Goal: Task Accomplishment & Management: Manage account settings

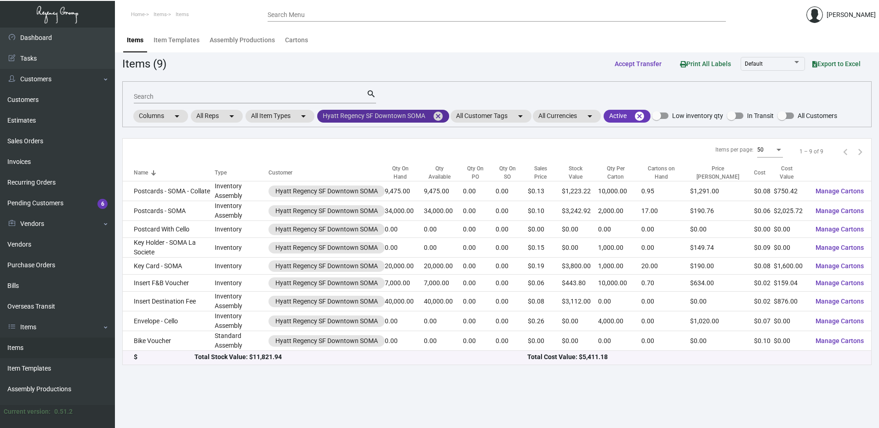
click at [443, 119] on mat-icon "cancel" at bounding box center [437, 116] width 11 height 11
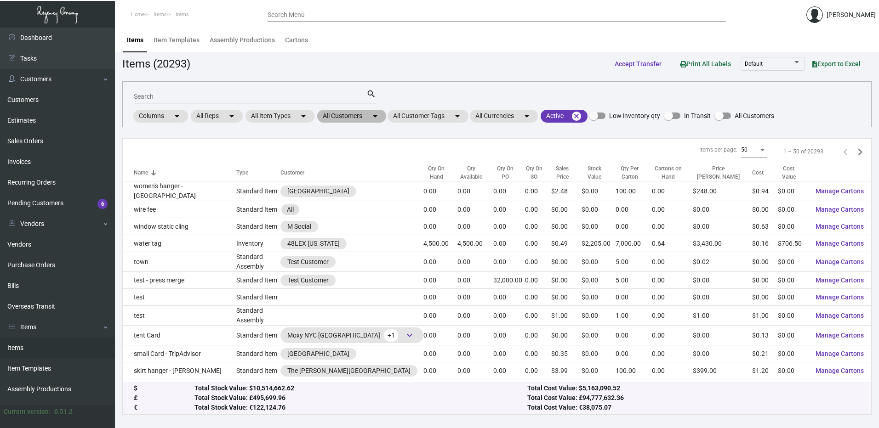
click at [370, 116] on mat-chip "All Customers arrow_drop_down" at bounding box center [351, 116] width 69 height 13
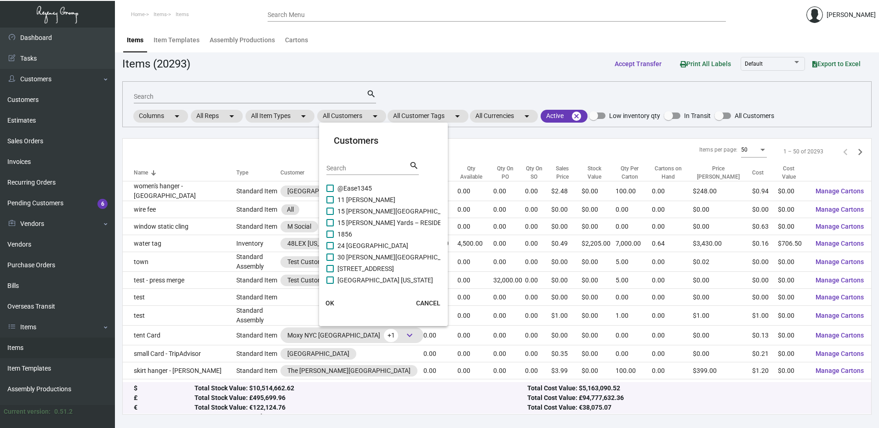
click at [360, 168] on input "Search" at bounding box center [367, 168] width 83 height 7
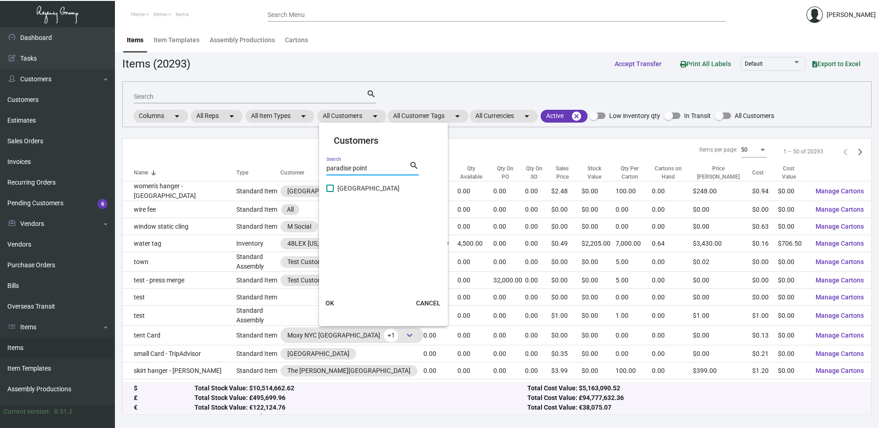
type input "paradise point"
click at [333, 187] on span at bounding box center [329, 188] width 7 height 7
click at [330, 192] on input "[GEOGRAPHIC_DATA]" at bounding box center [329, 192] width 0 height 0
checkbox input "true"
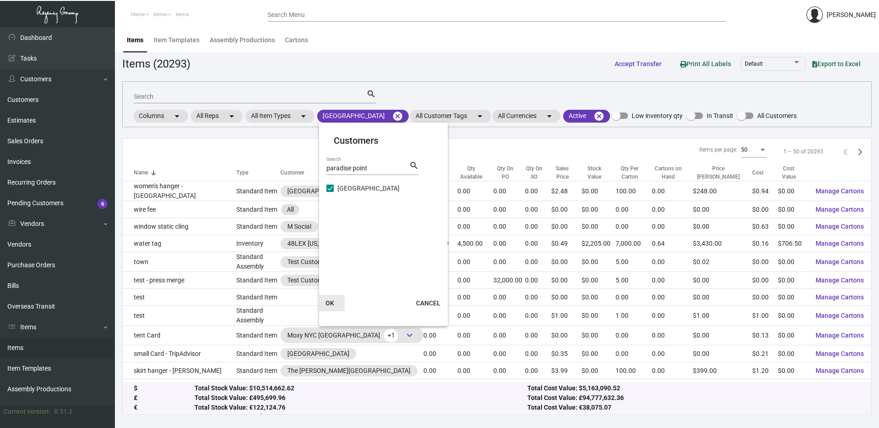
click at [337, 304] on button "OK" at bounding box center [329, 303] width 29 height 17
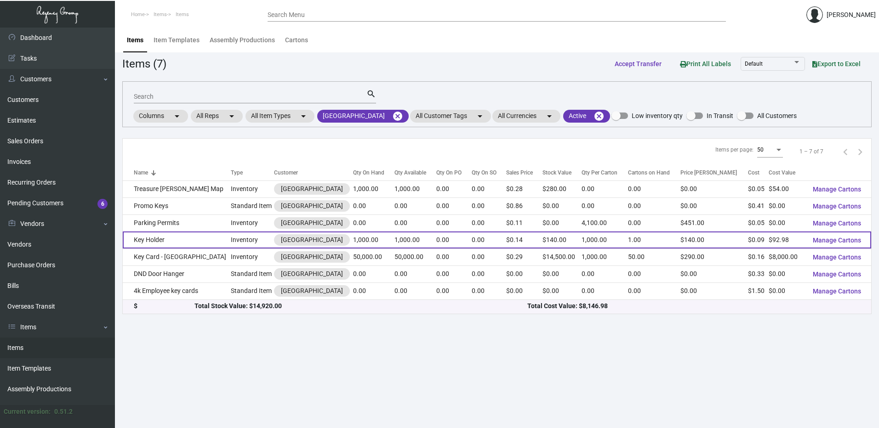
click at [176, 235] on td "Key Holder" at bounding box center [177, 240] width 108 height 17
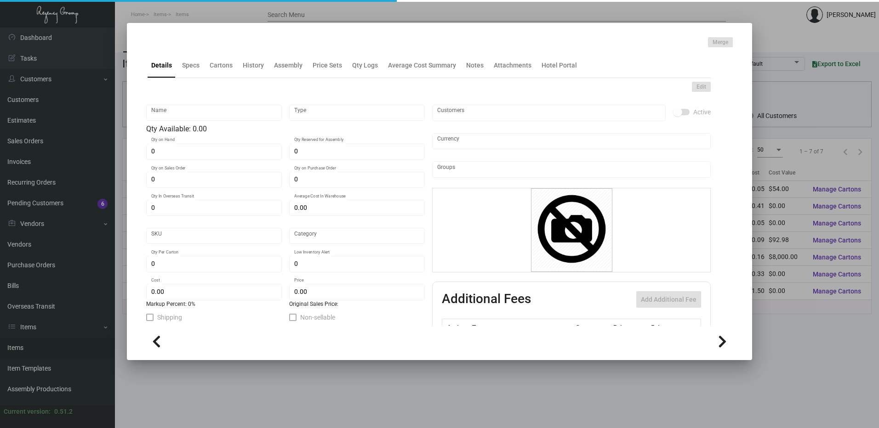
type input "Key Holder"
type input "Inventory"
type input "1,000"
type input "$ 0.09304"
type input "912-Key Holder-24-INV"
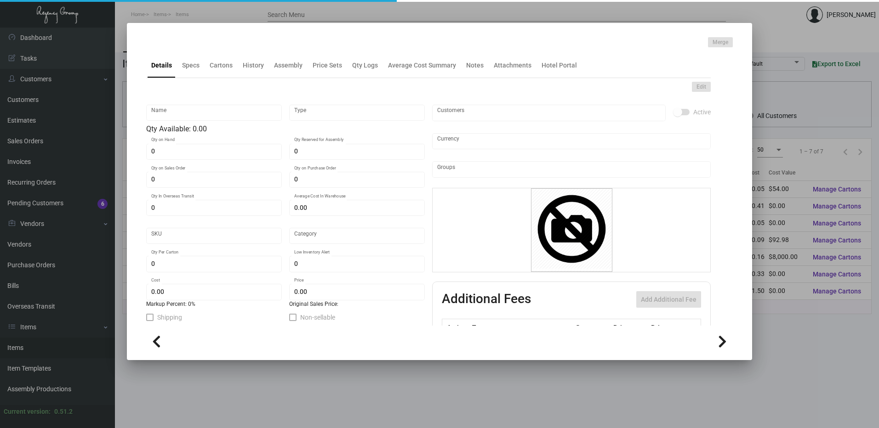
type input "Standard"
type input "1,000"
type input "$ 0.09298"
type input "$ 0.14"
checkbox input "true"
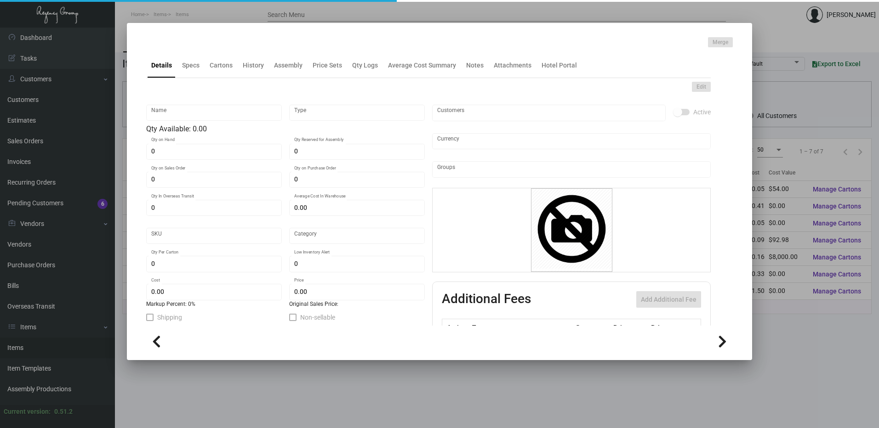
checkbox input "true"
type input "United States Dollar $"
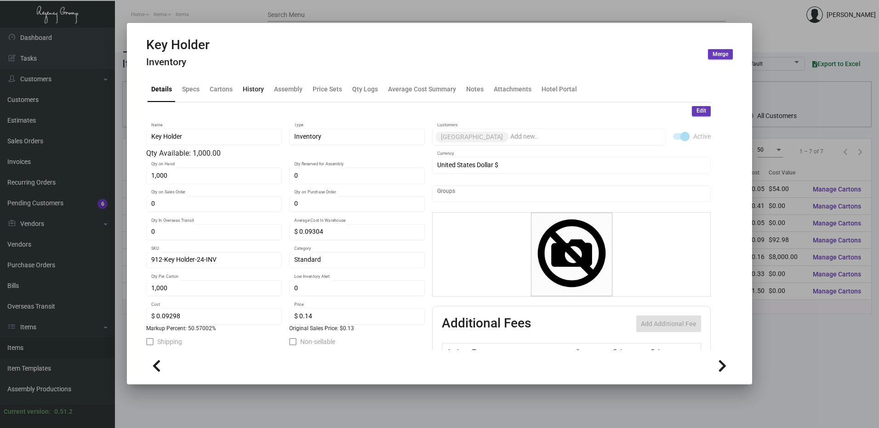
click at [256, 84] on div "History" at bounding box center [253, 90] width 28 height 22
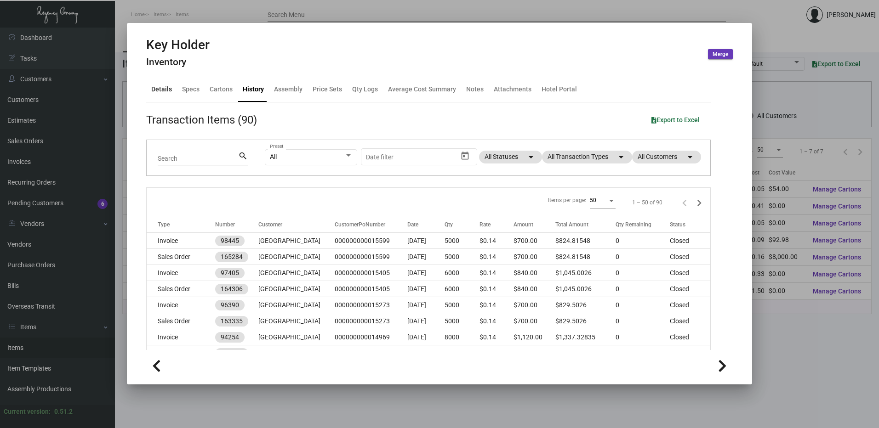
click at [153, 91] on div "Details" at bounding box center [161, 90] width 21 height 10
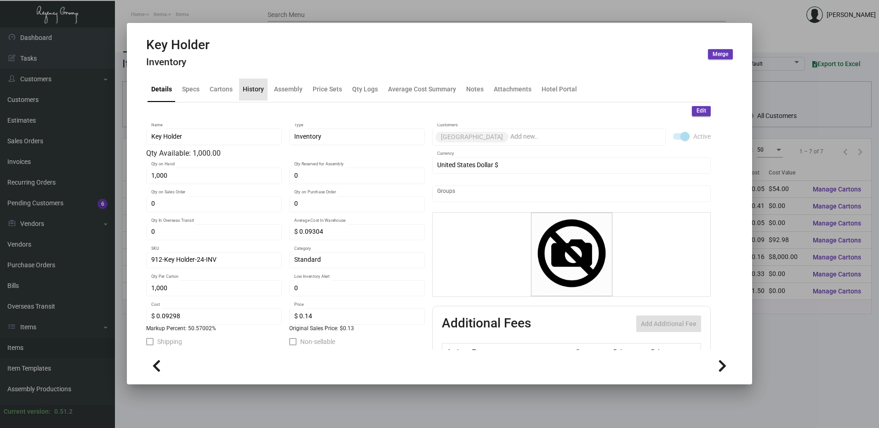
click at [252, 88] on div "History" at bounding box center [253, 90] width 21 height 10
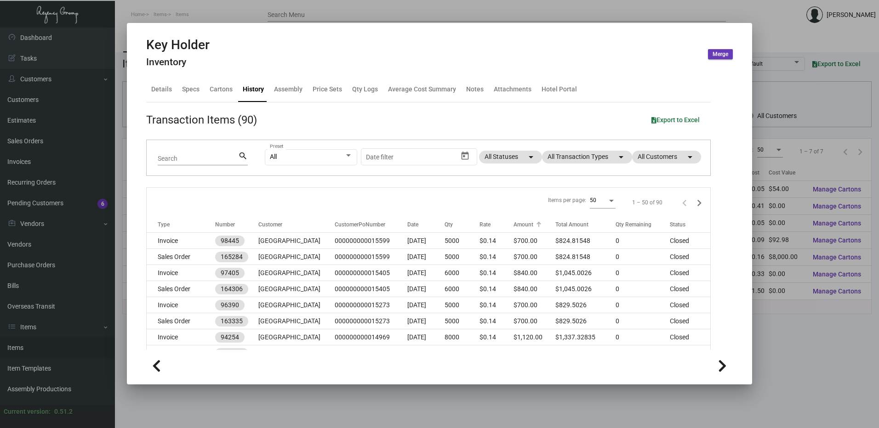
click at [524, 221] on div "Amount" at bounding box center [523, 225] width 20 height 8
